Goal: Task Accomplishment & Management: Use online tool/utility

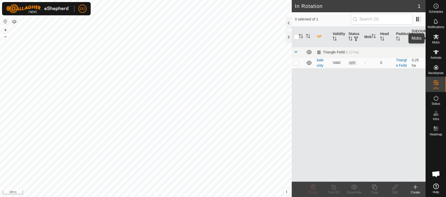
click at [438, 38] on icon at bounding box center [436, 37] width 6 height 6
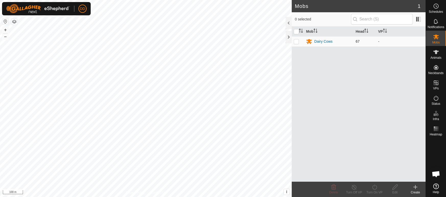
click at [297, 41] on p-checkbox at bounding box center [296, 41] width 5 height 4
checkbox input "true"
click at [377, 189] on icon at bounding box center [375, 187] width 6 height 6
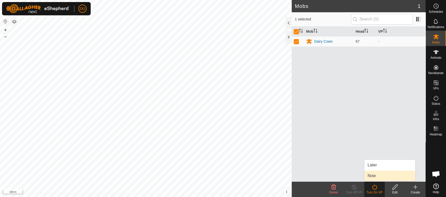
click at [369, 176] on link "Now" at bounding box center [390, 176] width 51 height 10
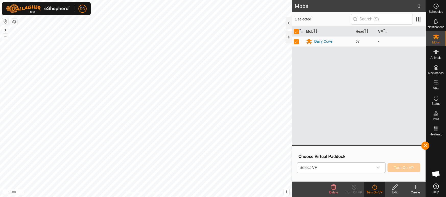
click at [320, 165] on span "Select VP" at bounding box center [335, 168] width 75 height 10
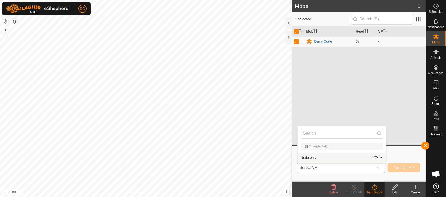
click at [311, 158] on li "bale only 0.25 ha" at bounding box center [342, 158] width 89 height 10
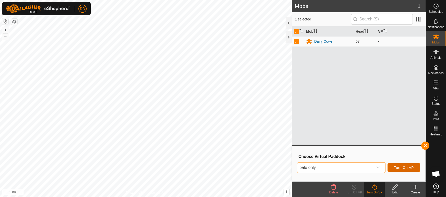
click at [407, 166] on span "Turn On VP" at bounding box center [404, 168] width 20 height 4
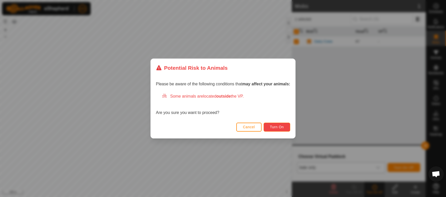
click at [278, 126] on span "Turn On" at bounding box center [277, 127] width 14 height 4
